Goal: Find specific page/section: Find specific page/section

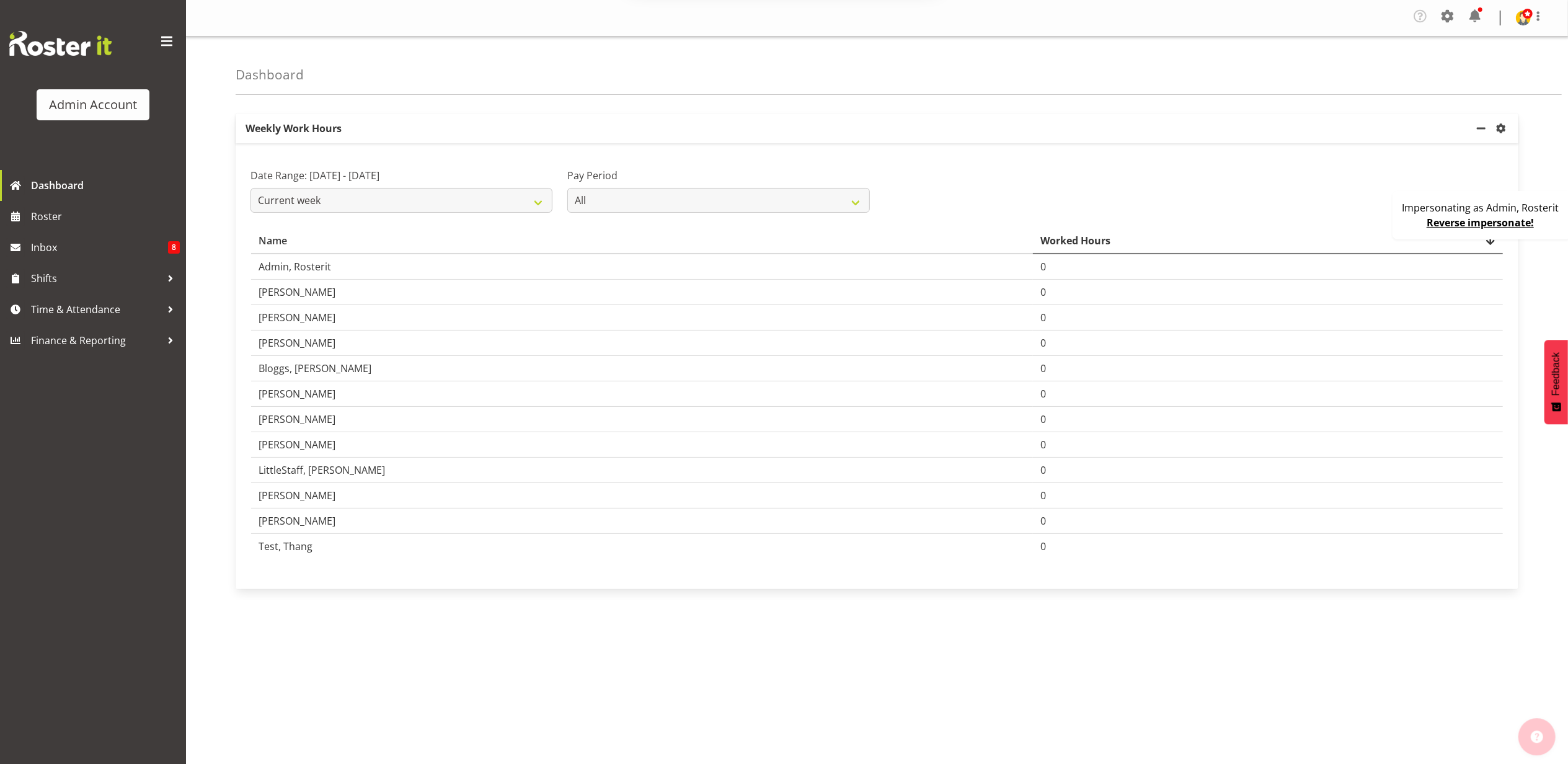
click at [806, 78] on button "Later" at bounding box center [810, 80] width 56 height 31
click at [96, 182] on span "Dashboard" at bounding box center [106, 186] width 149 height 19
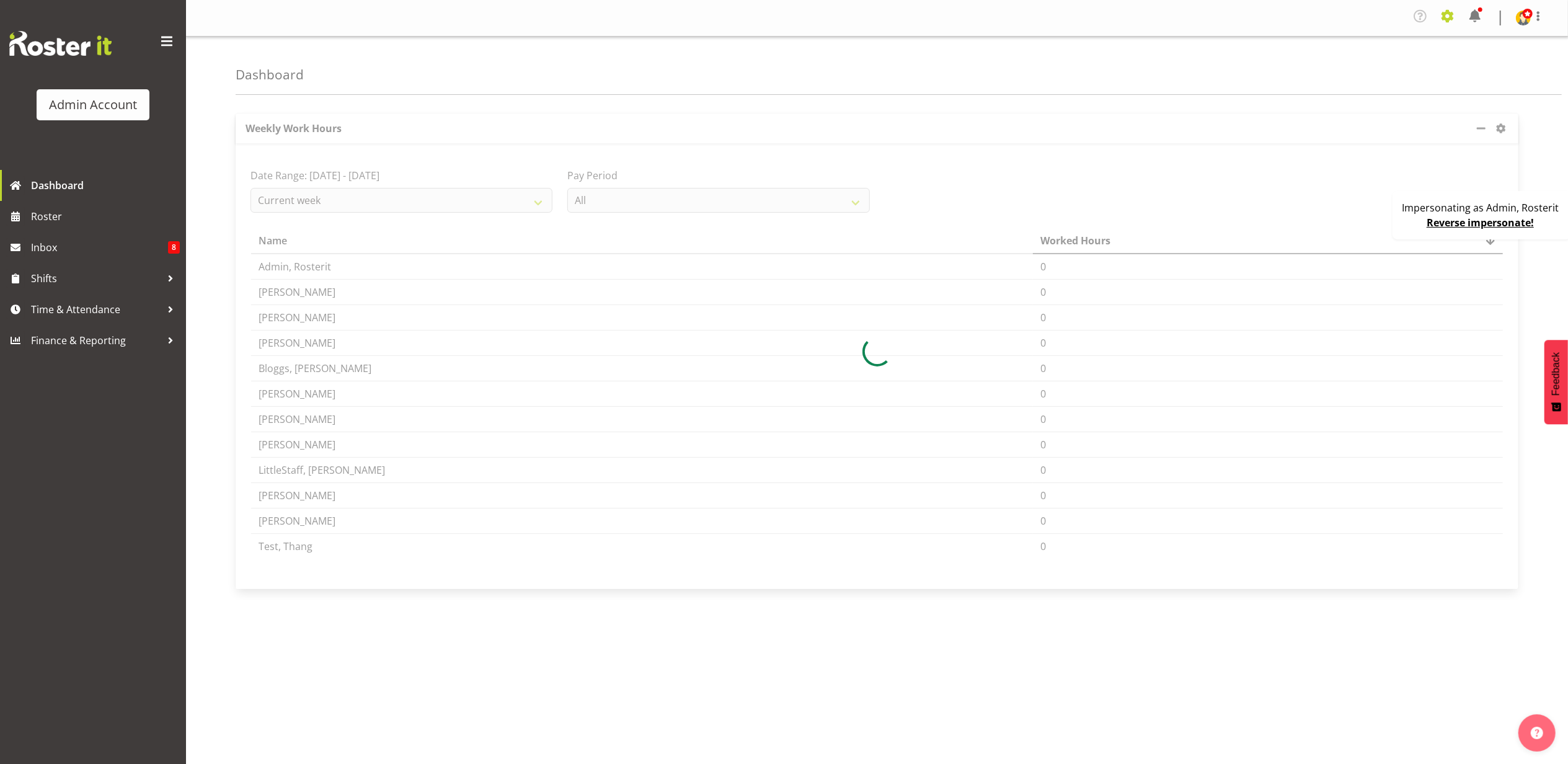
click at [1443, 21] on span at bounding box center [1447, 16] width 20 height 20
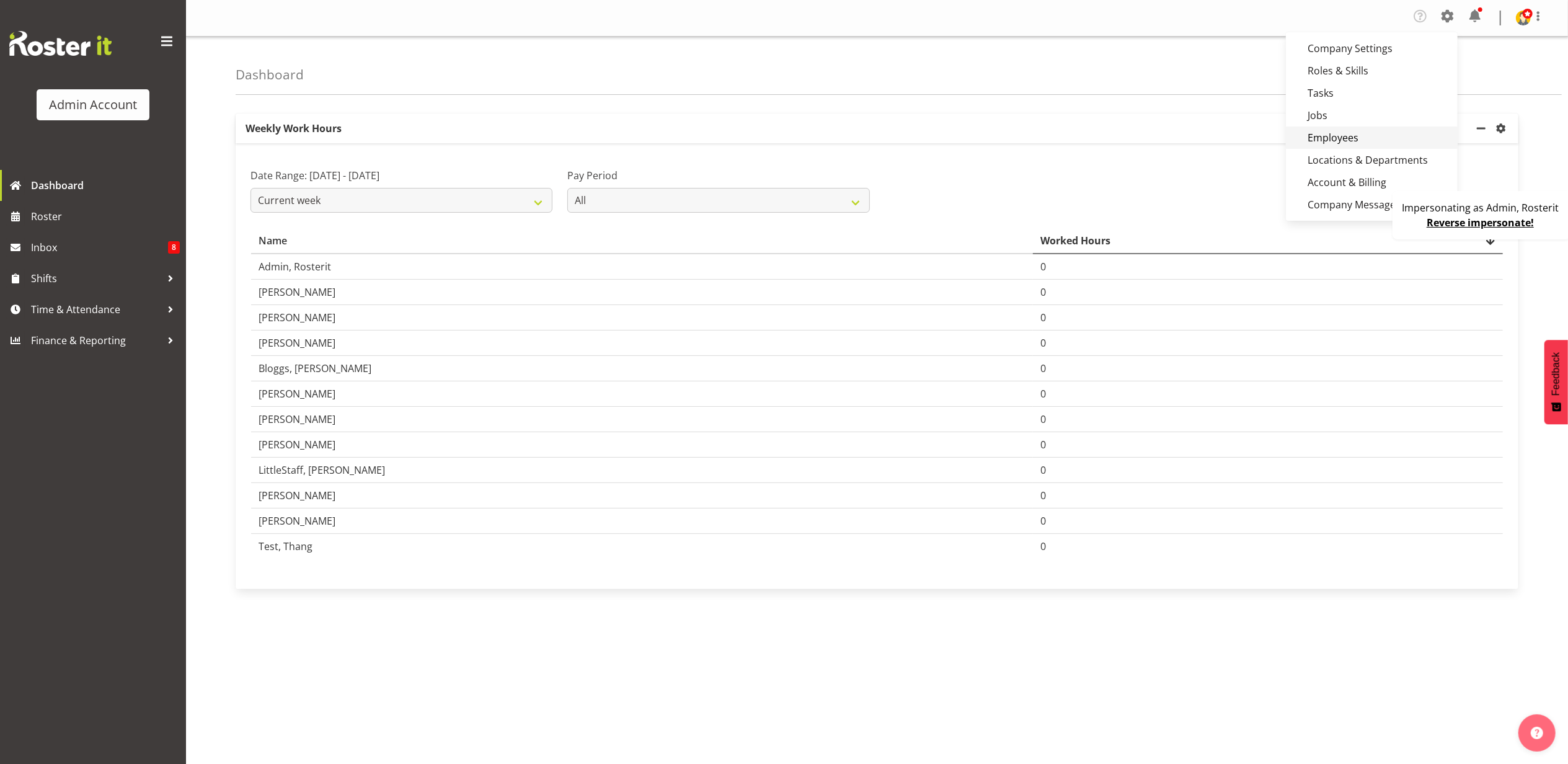
click at [1352, 132] on link "Employees" at bounding box center [1371, 137] width 172 height 22
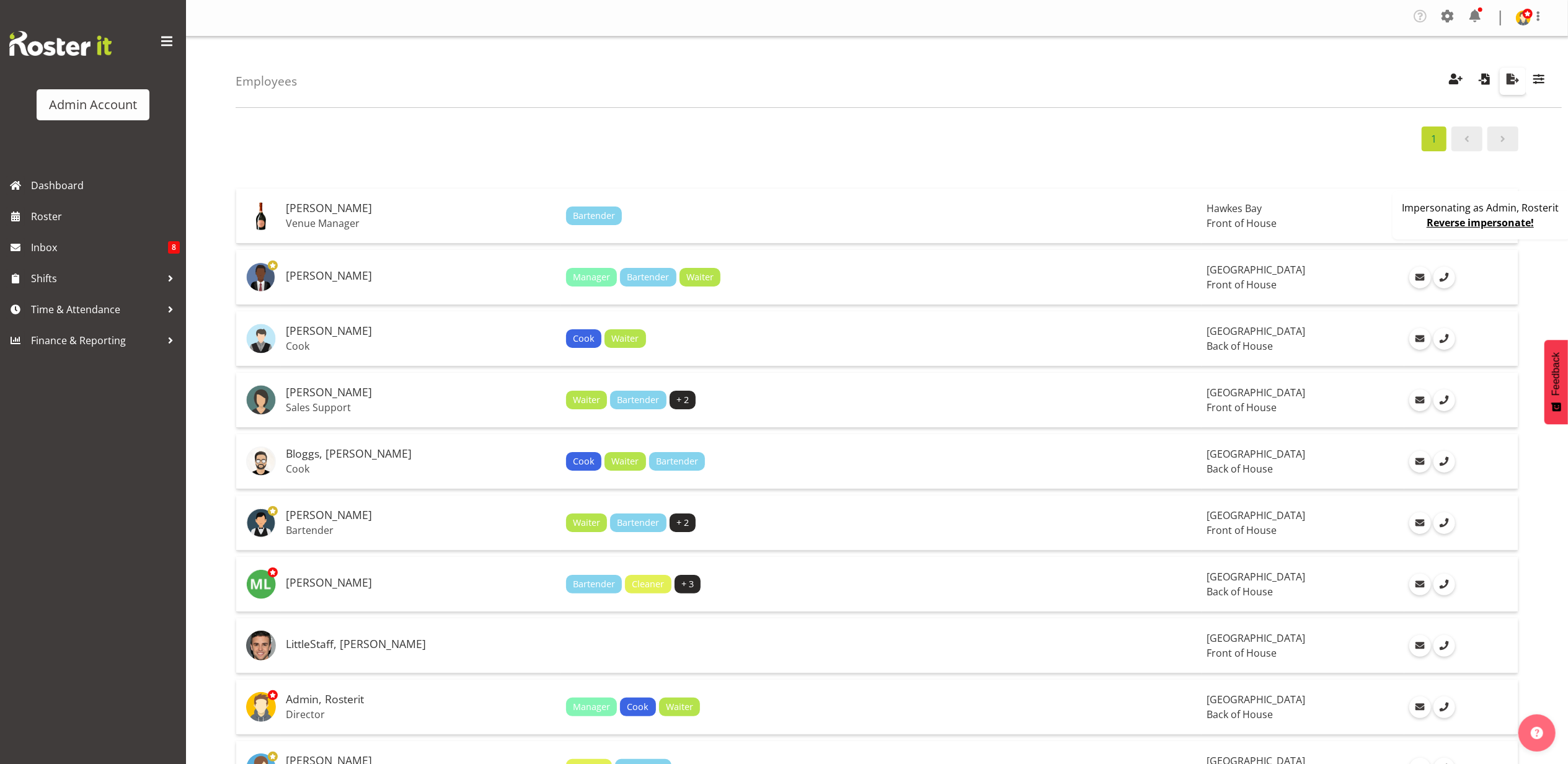
click at [1511, 80] on span "button" at bounding box center [1512, 78] width 16 height 16
click at [1454, 224] on link "Reverse impersonate!" at bounding box center [1480, 222] width 107 height 13
